Goal: Task Accomplishment & Management: Manage account settings

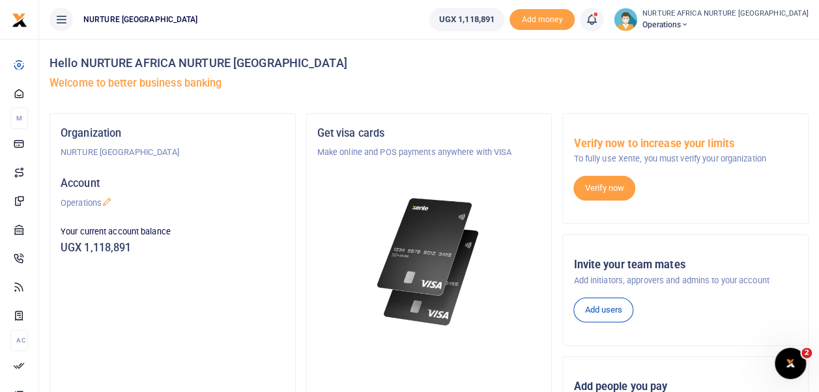
click at [598, 12] on icon at bounding box center [591, 19] width 13 height 14
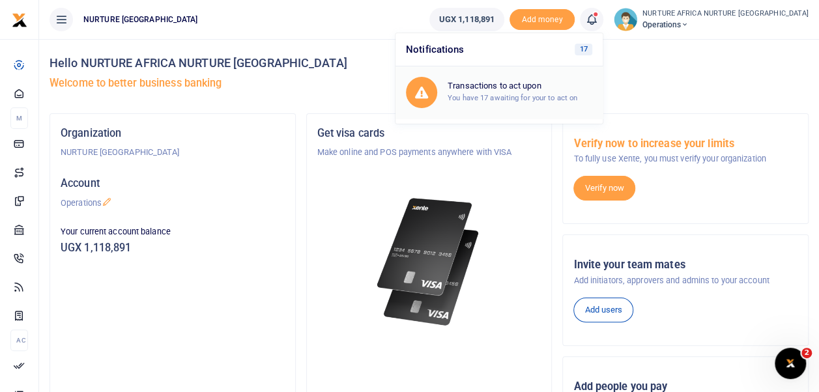
click at [576, 111] on link "Transactions to act upon You have 17 awaiting for your to act on" at bounding box center [498, 92] width 207 height 52
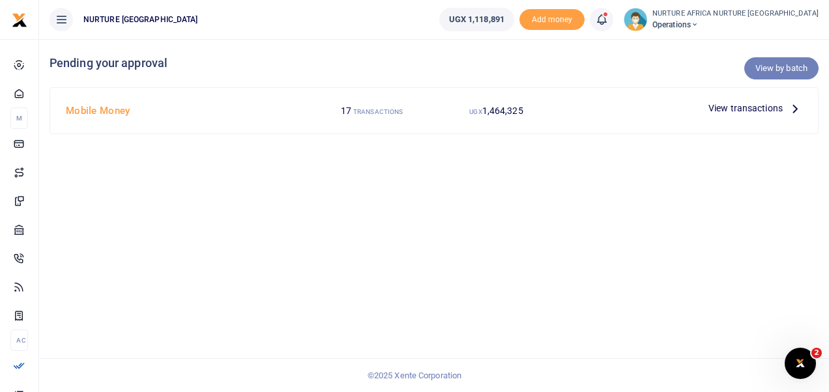
click at [768, 66] on link "View by batch" at bounding box center [781, 68] width 74 height 22
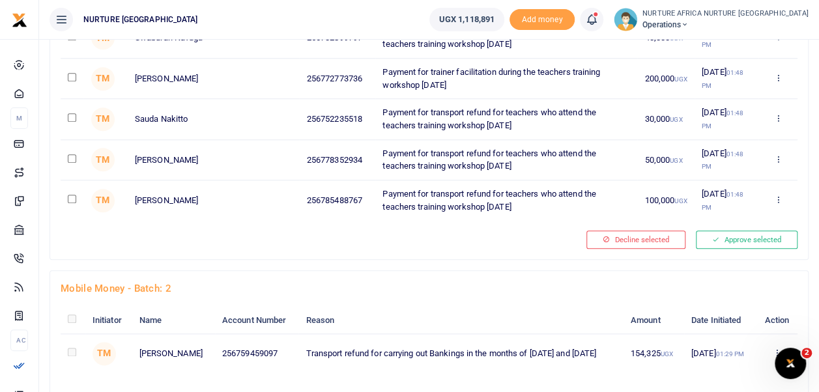
scroll to position [578, 0]
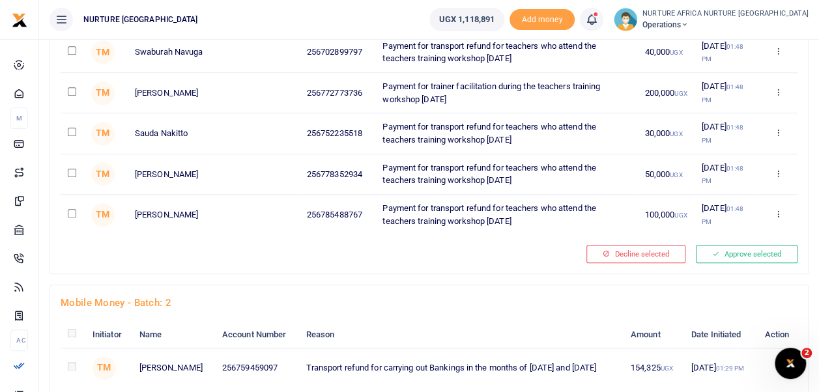
click at [72, 210] on input "checkbox" at bounding box center [72, 213] width 8 height 8
checkbox input "true"
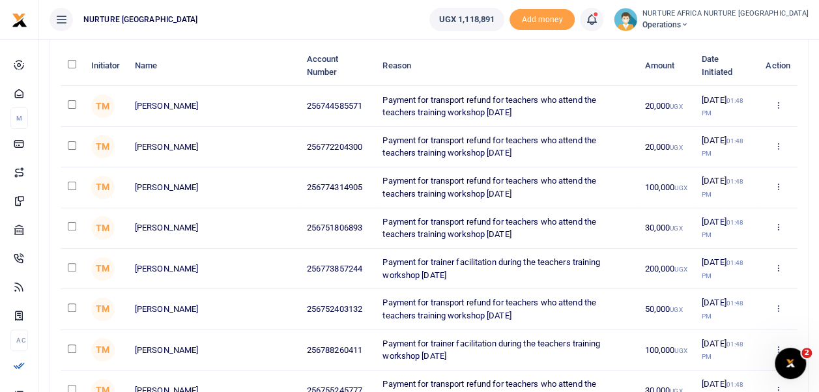
scroll to position [76, 0]
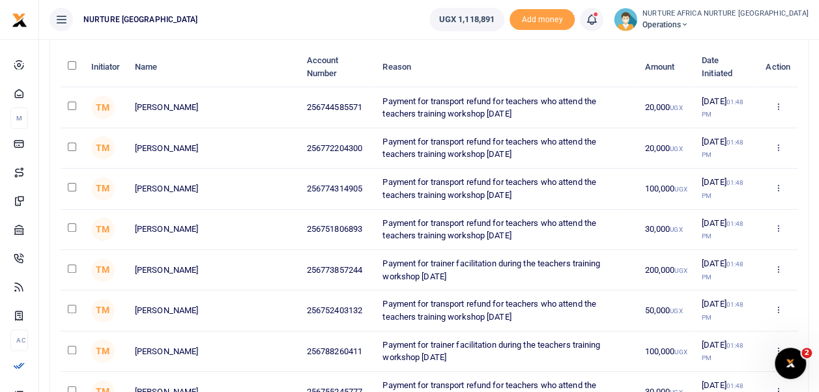
click at [70, 188] on input "checkbox" at bounding box center [72, 187] width 8 height 8
checkbox input "true"
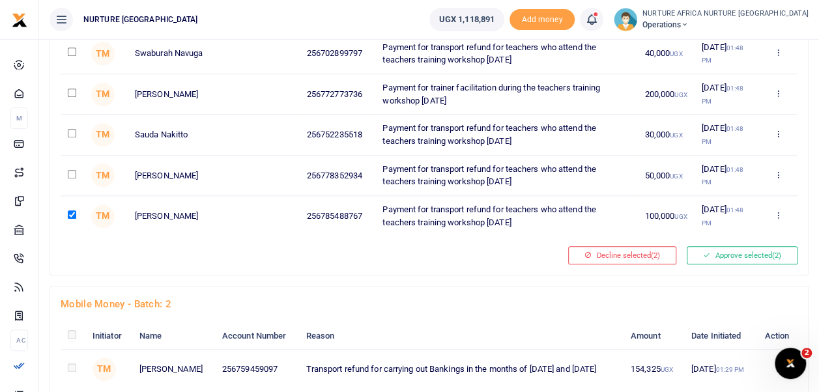
scroll to position [578, 0]
click at [740, 248] on button "Approve selected (2)" at bounding box center [742, 255] width 111 height 18
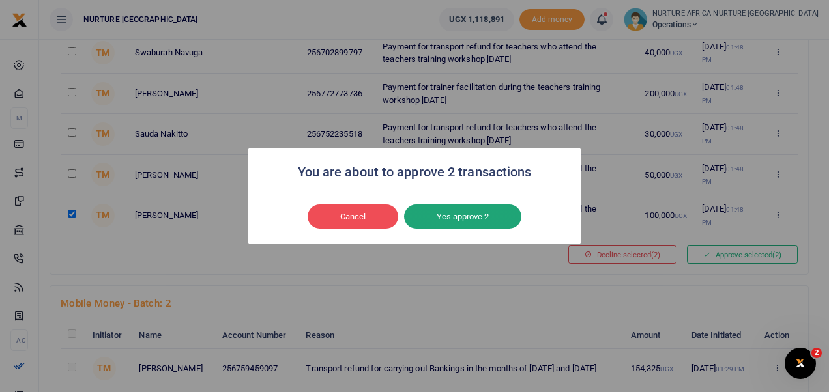
click at [504, 212] on button "Yes approve 2" at bounding box center [462, 217] width 117 height 25
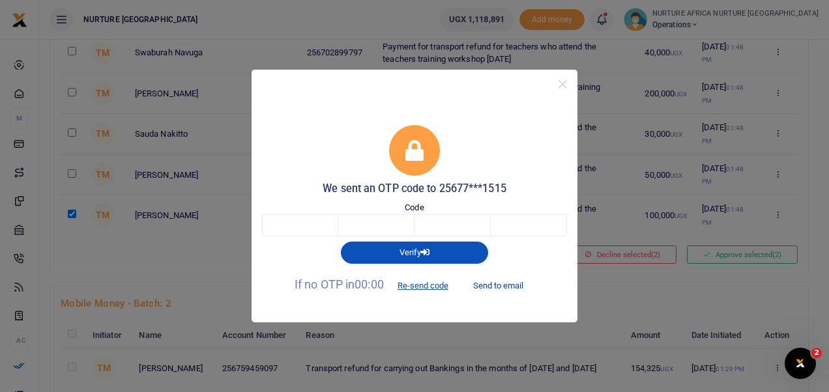
click at [497, 279] on button "Send to email" at bounding box center [498, 285] width 72 height 22
click at [304, 223] on input "text" at bounding box center [300, 225] width 76 height 22
click at [303, 214] on div "Code" at bounding box center [414, 218] width 305 height 35
click at [304, 227] on input "text" at bounding box center [300, 225] width 76 height 22
type input "7"
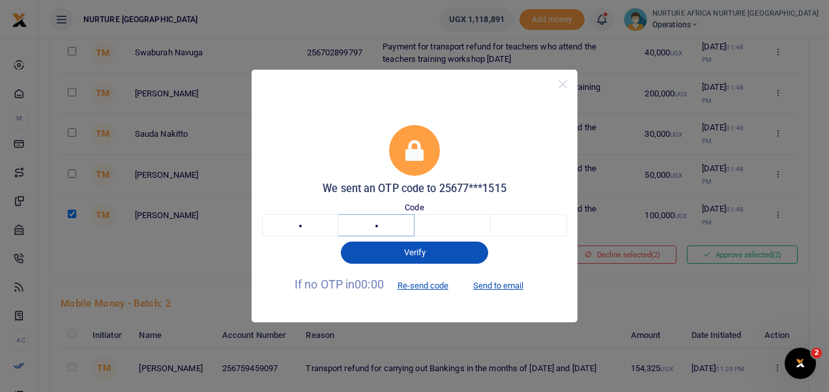
type input "4"
type input "6"
type input "8"
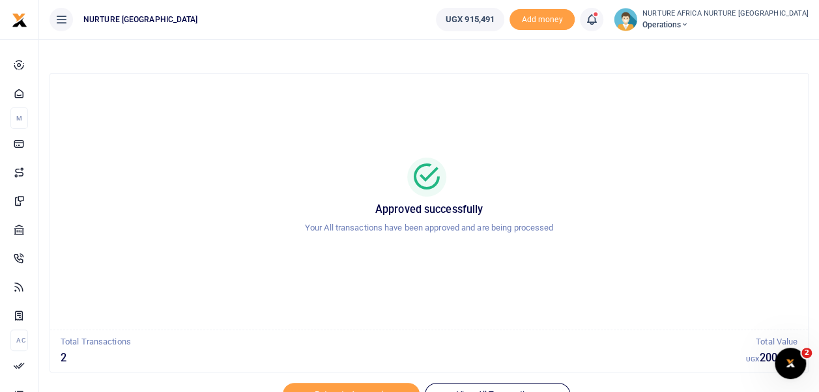
click at [598, 21] on icon at bounding box center [591, 19] width 13 height 14
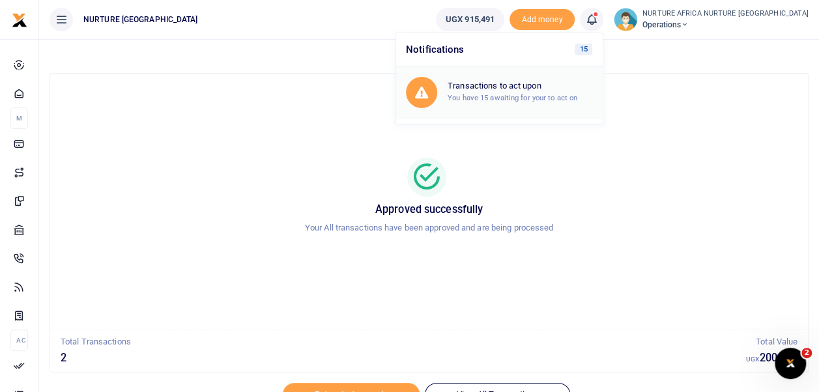
click at [554, 84] on h6 "Transactions to act upon" at bounding box center [519, 86] width 145 height 10
